Goal: Task Accomplishment & Management: Complete application form

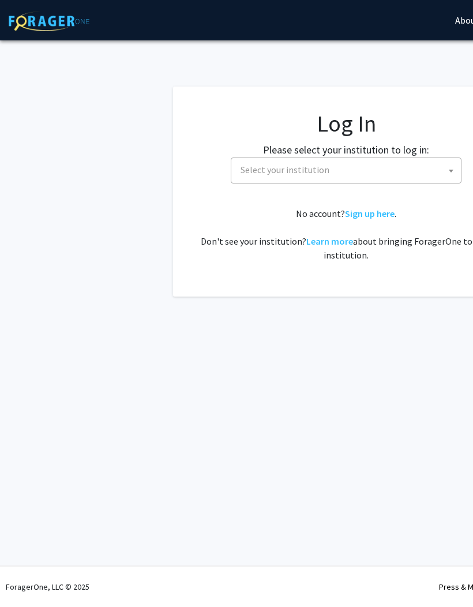
select select
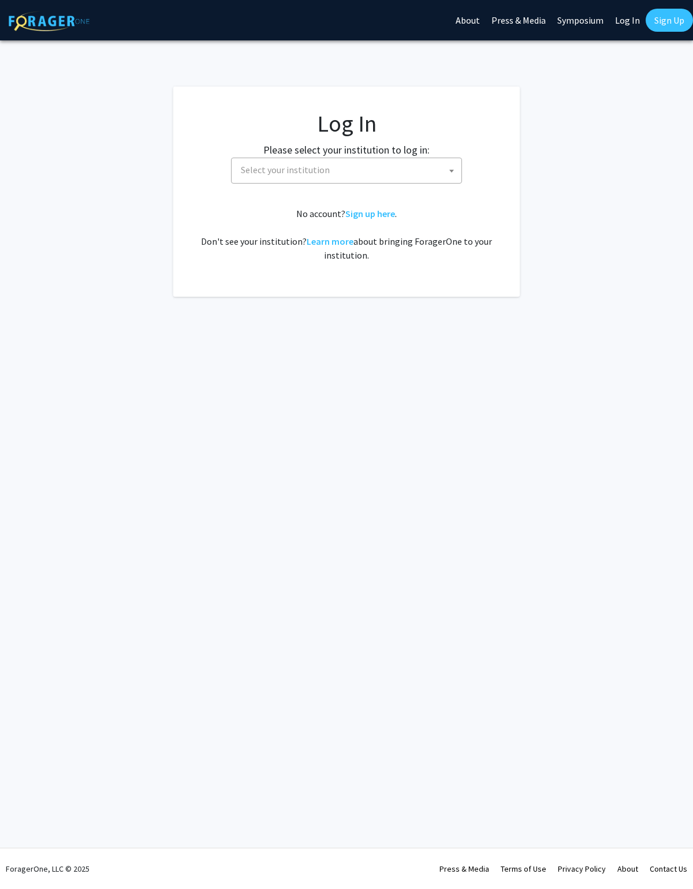
click at [443, 173] on span "Select your institution" at bounding box center [348, 170] width 225 height 24
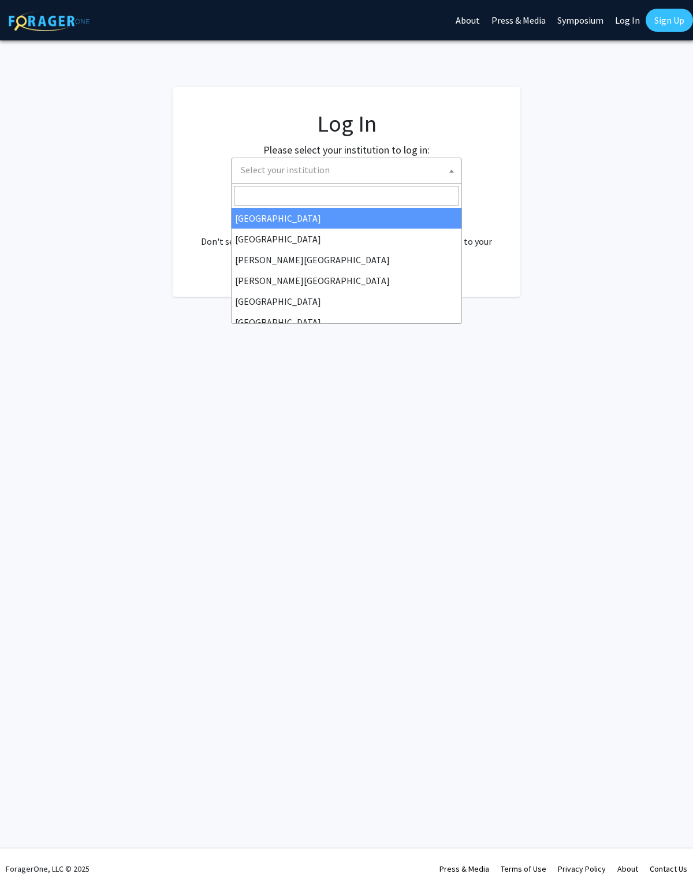
click at [416, 202] on input "Search" at bounding box center [346, 196] width 225 height 20
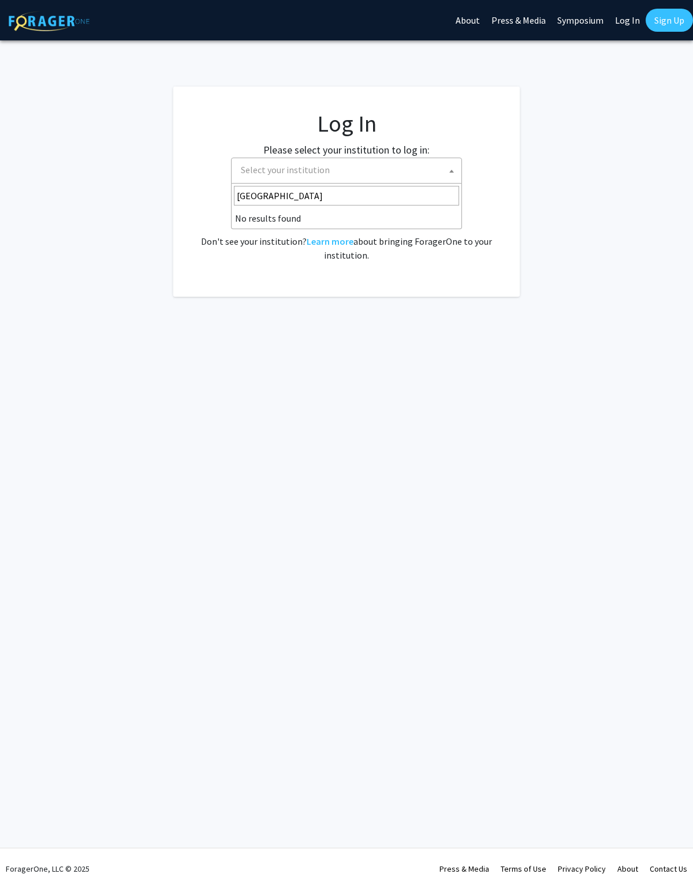
type input "[GEOGRAPHIC_DATA]"
click at [473, 482] on div "Skip navigation About Press & Media Symposium Log In Sign Up Complete your prof…" at bounding box center [346, 444] width 693 height 889
click at [353, 243] on link "Learn more" at bounding box center [329, 241] width 47 height 12
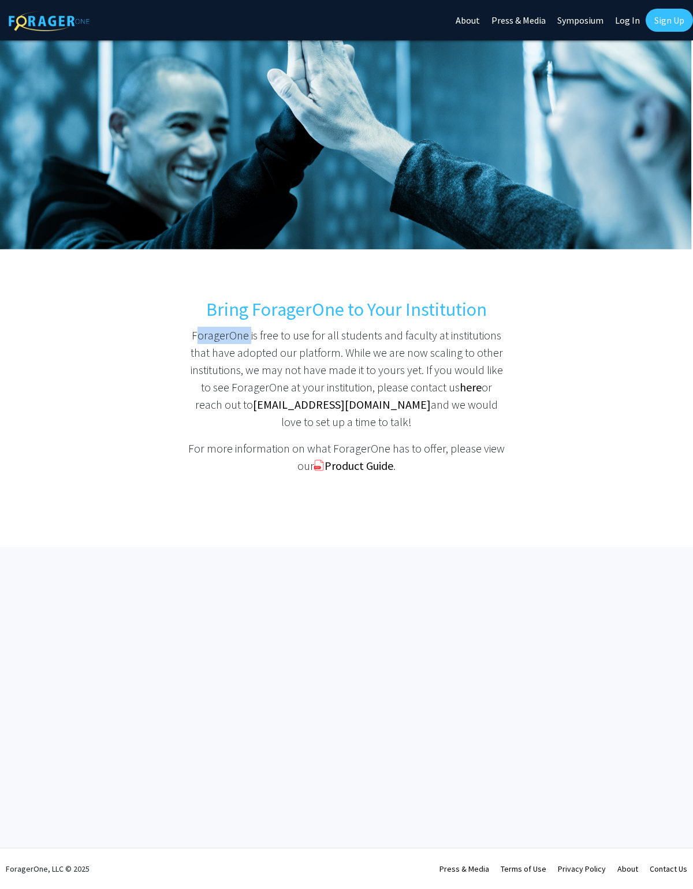
click at [473, 465] on div "Bring ForagerOne to Your Institution ForagerOne is free to use for all students…" at bounding box center [346, 293] width 693 height 507
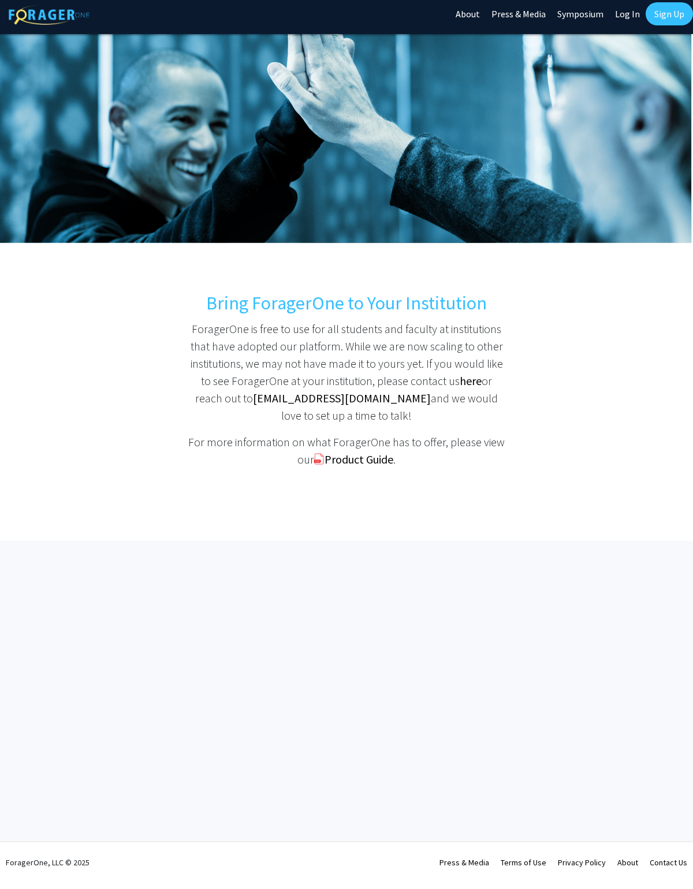
select select
